Goal: Obtain resource: Download file/media

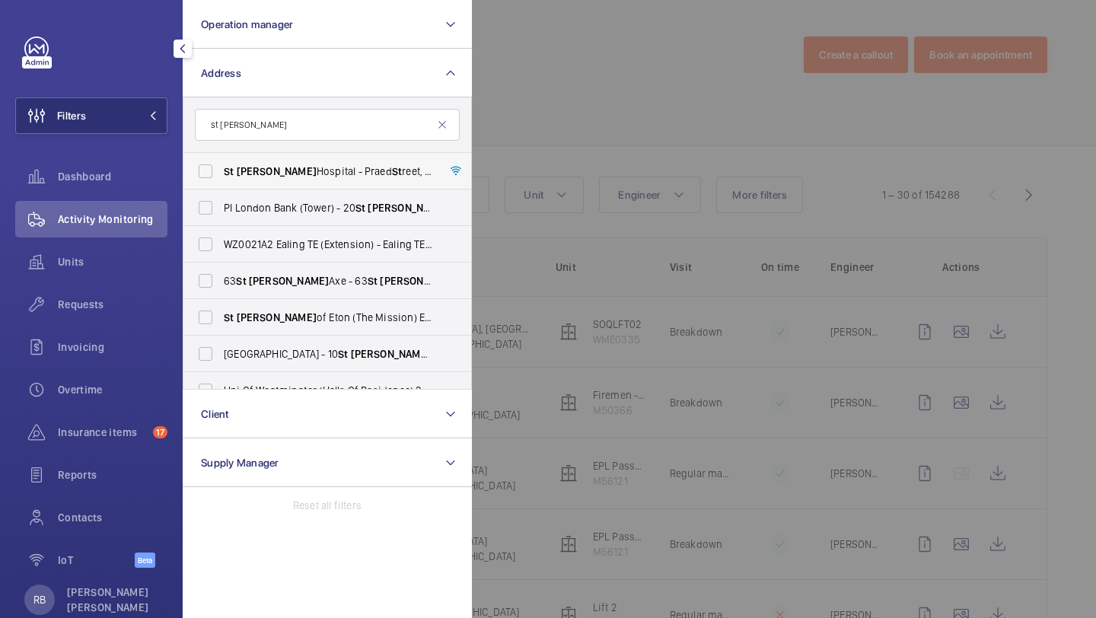
type input "st mary"
click at [237, 176] on span "Mary" at bounding box center [277, 171] width 80 height 12
click at [221, 176] on input "St Mary Hospital - Praed St reet, LONDON W2 1NY" at bounding box center [205, 171] width 30 height 30
checkbox input "true"
click at [573, 165] on div at bounding box center [1020, 309] width 1096 height 618
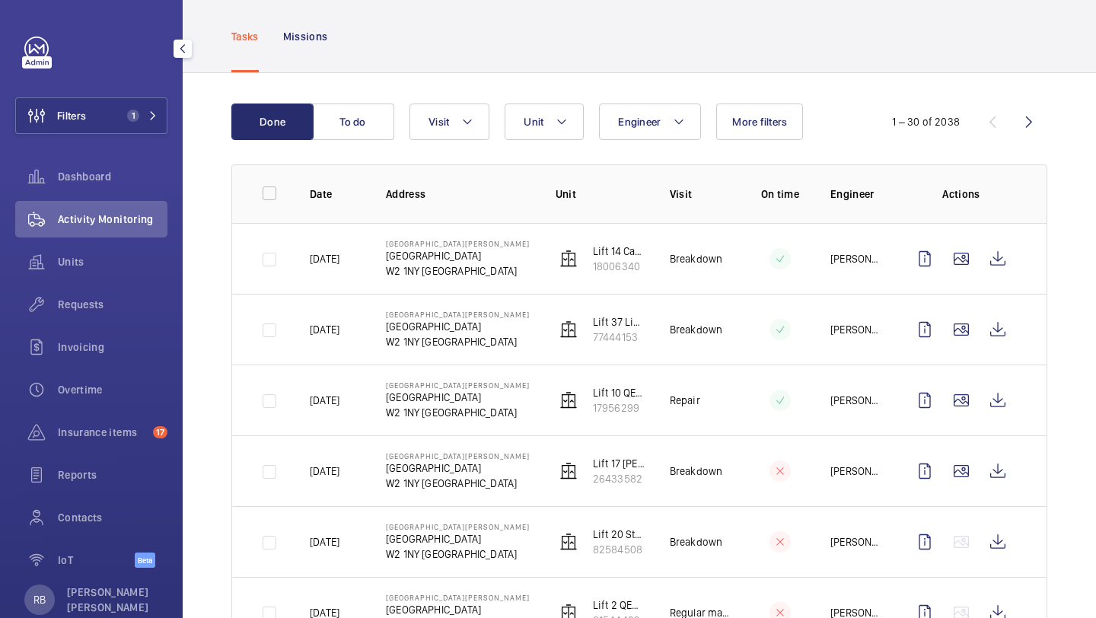
scroll to position [75, 0]
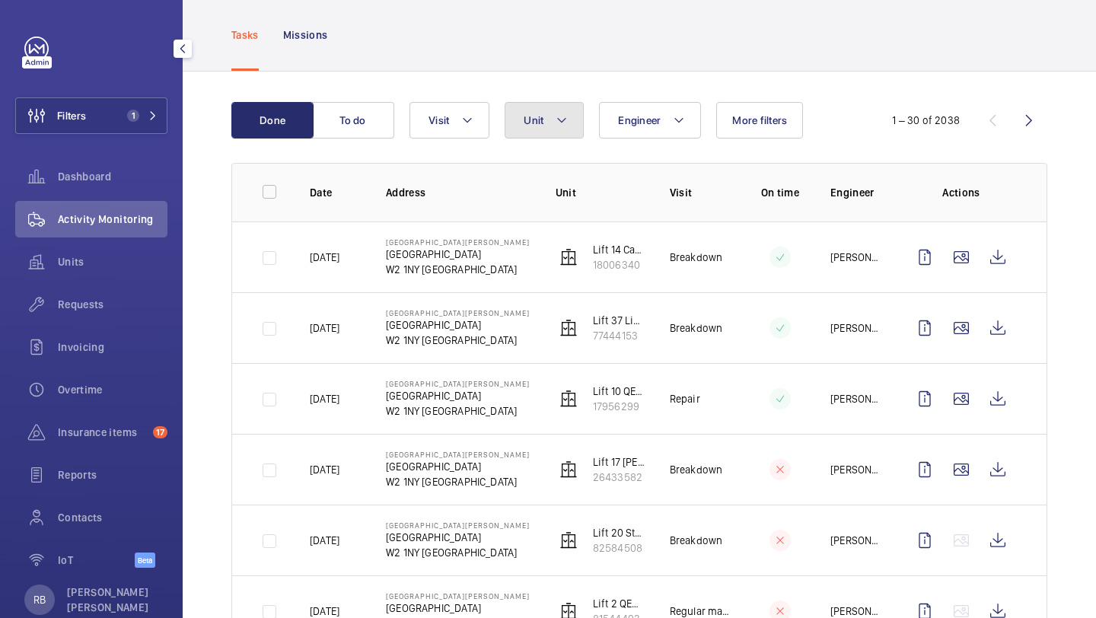
click at [546, 116] on button "Unit" at bounding box center [544, 120] width 79 height 37
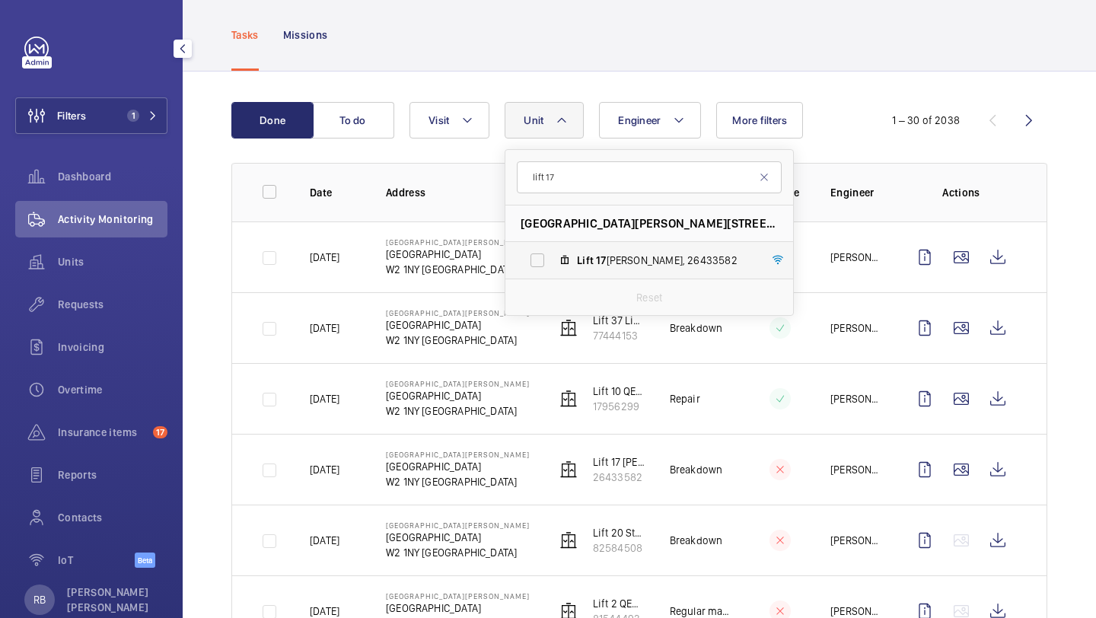
type input "lift 17"
click at [554, 261] on label "Lift 17 Clarence Wing, 26433582" at bounding box center [636, 260] width 263 height 37
click at [553, 261] on input "Lift 17 Clarence Wing, 26433582" at bounding box center [537, 260] width 30 height 30
checkbox input "true"
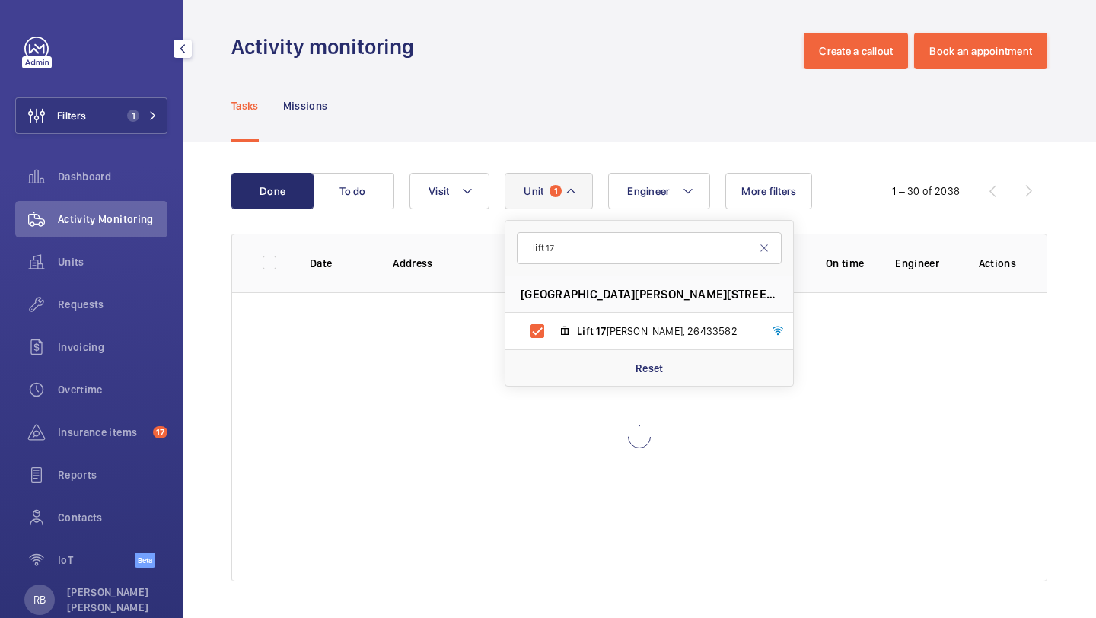
click at [1075, 232] on div "Done To do Engineer Unit 1 lift 17 St Mary Hospital - Praed Street, W2 1NY LOND…" at bounding box center [639, 380] width 913 height 476
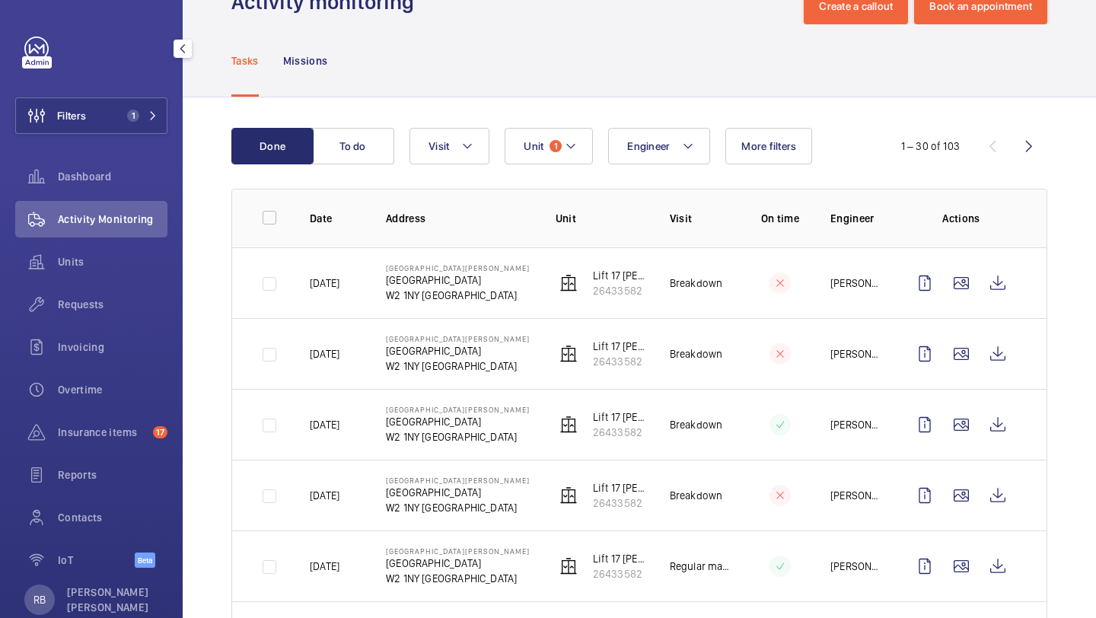
scroll to position [95, 0]
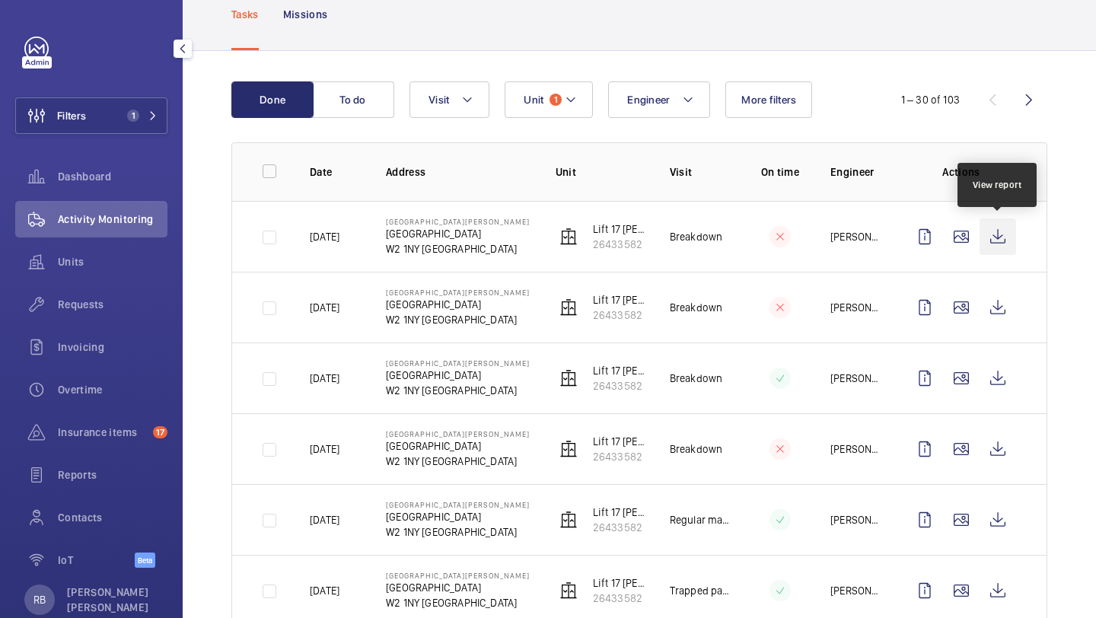
click at [1001, 234] on wm-front-icon-button at bounding box center [998, 236] width 37 height 37
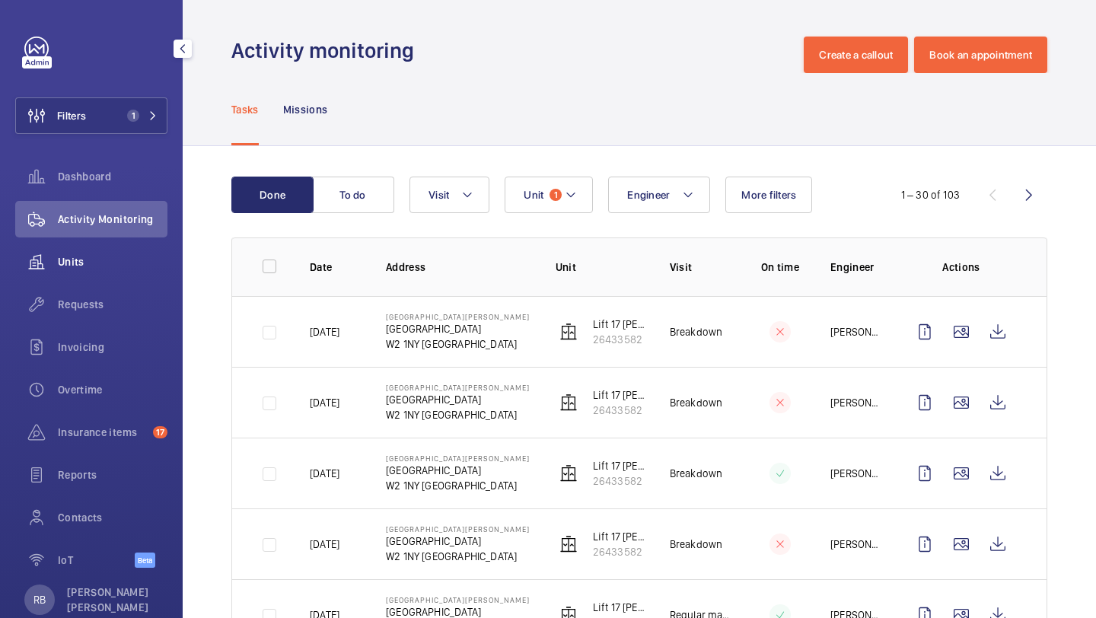
click at [58, 268] on span "Units" at bounding box center [113, 261] width 110 height 15
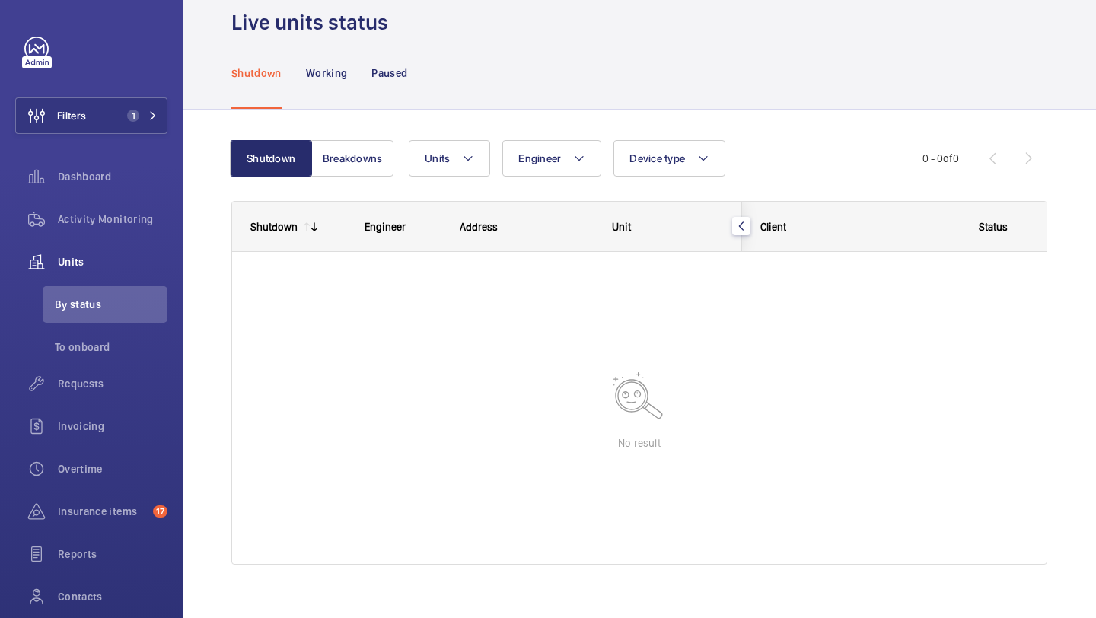
scroll to position [48, 0]
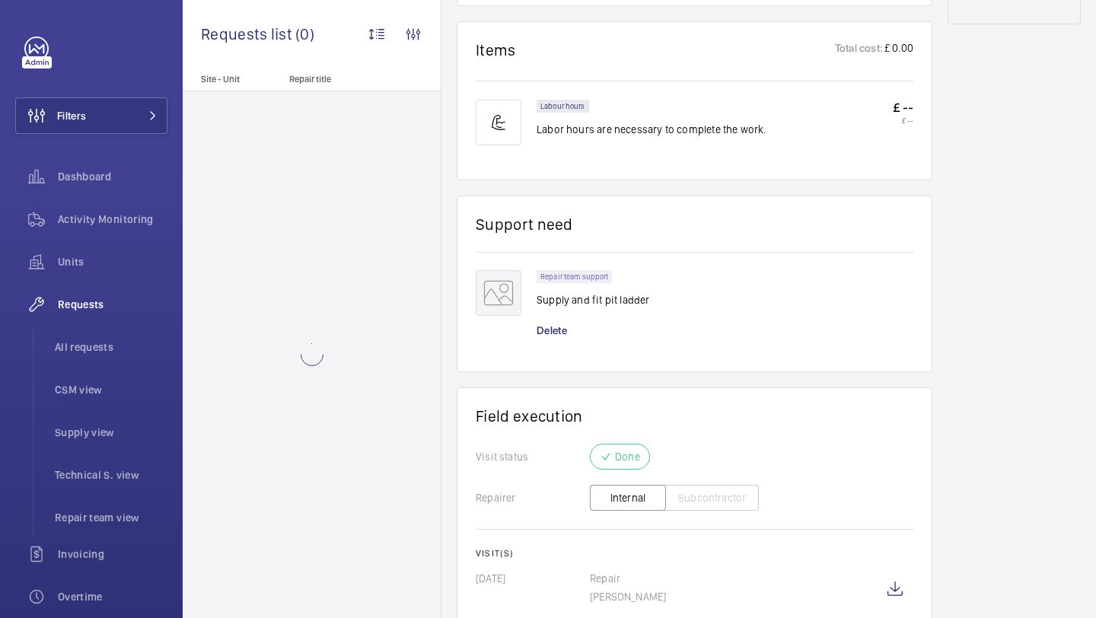
scroll to position [999, 0]
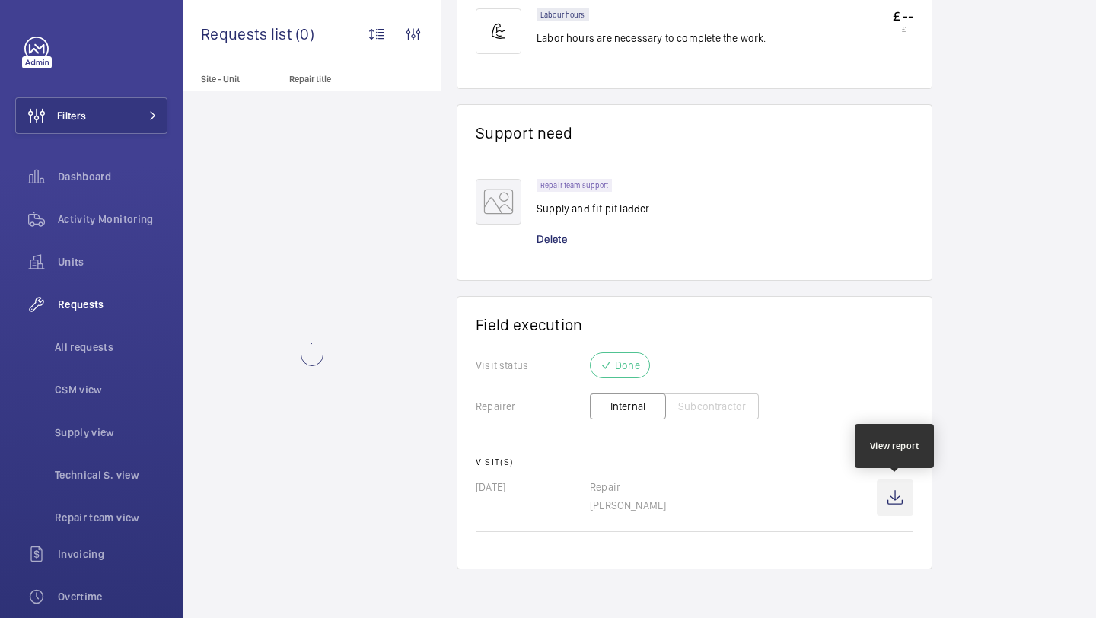
click at [897, 503] on wm-front-icon-button at bounding box center [895, 497] width 37 height 37
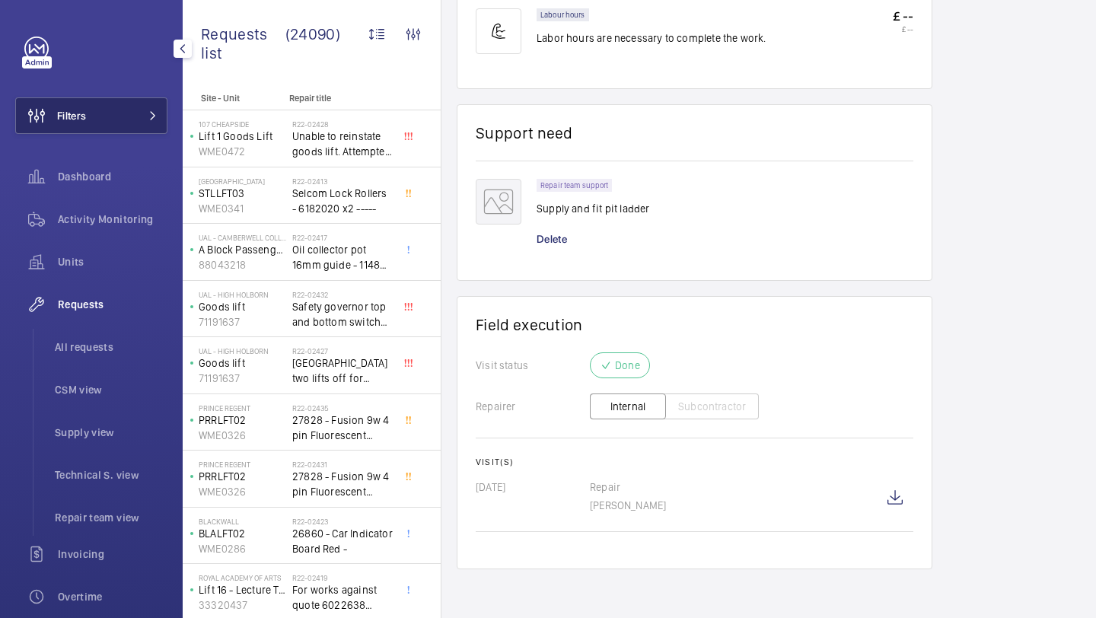
click at [149, 104] on button "Filters" at bounding box center [91, 115] width 152 height 37
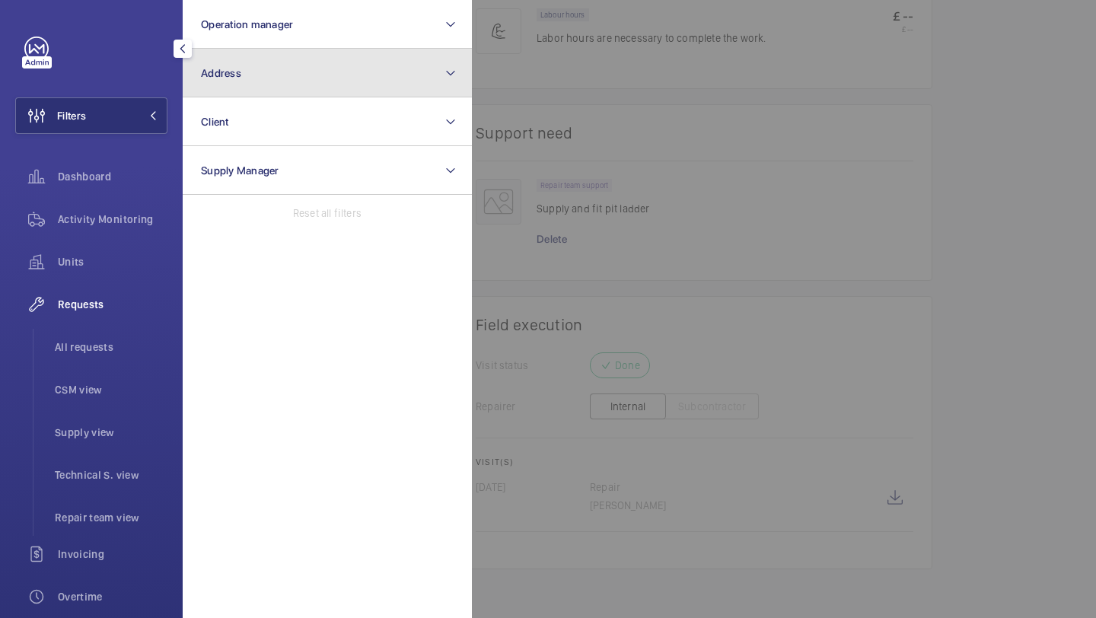
click at [244, 77] on button "Address" at bounding box center [327, 73] width 289 height 49
